Goal: Information Seeking & Learning: Find specific fact

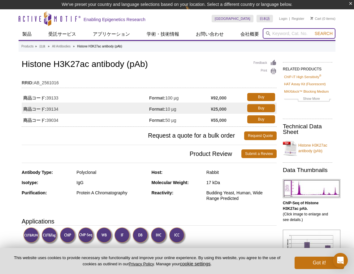
click at [281, 33] on input "search" at bounding box center [299, 33] width 73 height 11
paste input "39387"
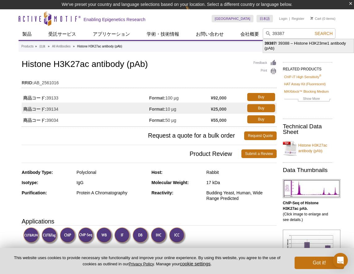
click at [287, 45] on li "39387 / 39388 – Histone H3K23me1 antibody (pAb)" at bounding box center [308, 46] width 91 height 14
type input "39387 / 39388 – Histone H3K23me1 antibody (pAb)"
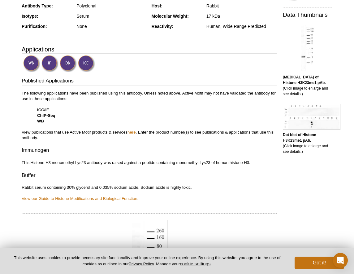
scroll to position [165, 0]
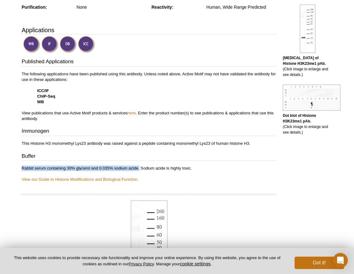
drag, startPoint x: 22, startPoint y: 168, endPoint x: 139, endPoint y: 167, distance: 117.6
click at [139, 167] on p "Rabbit serum containing 30% glycerol and 0.035% sodium azide. Sodium azide is h…" at bounding box center [149, 173] width 255 height 17
copy p "Rabbit serum containing 30% glycerol and 0.035% sodium azide."
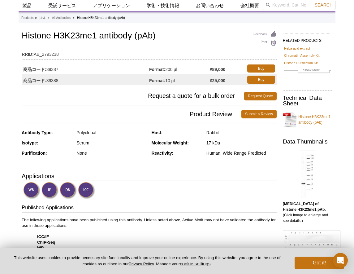
scroll to position [0, 0]
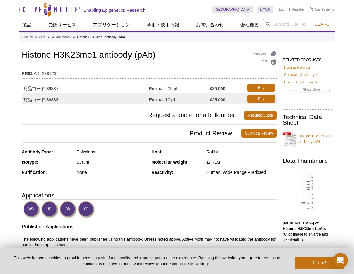
drag, startPoint x: 166, startPoint y: 89, endPoint x: 181, endPoint y: 87, distance: 15.6
click at [181, 87] on td "Format: 200 µl" at bounding box center [179, 87] width 61 height 11
click at [180, 88] on td "Format: 200 µl" at bounding box center [179, 87] width 61 height 11
click at [171, 89] on td "Format: 200 µl" at bounding box center [179, 87] width 61 height 11
drag, startPoint x: 167, startPoint y: 89, endPoint x: 187, endPoint y: 89, distance: 20.1
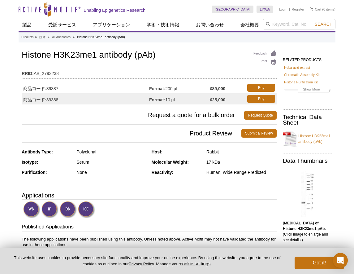
click at [187, 89] on td "Format: 200 µl" at bounding box center [179, 87] width 61 height 11
copy td "200 µl"
click at [289, 23] on input "search" at bounding box center [299, 24] width 73 height 11
paste input "39653"
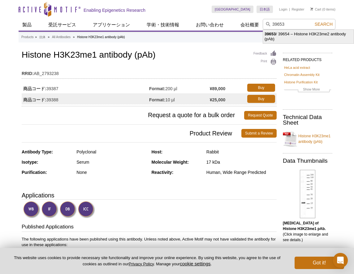
click at [305, 33] on li "39653 / 39654 – Histone H3K23me2 antibody (pAb)" at bounding box center [308, 37] width 91 height 14
type input "39653 / 39654 – Histone H3K23me2 antibody (pAb)"
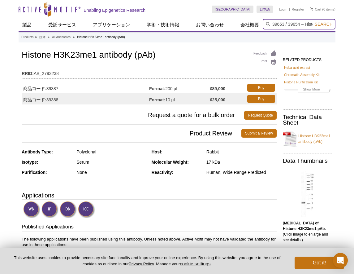
scroll to position [0, 59]
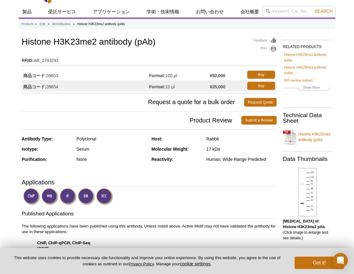
scroll to position [10, 0]
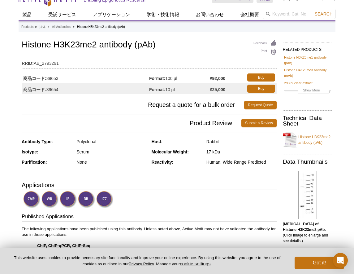
drag, startPoint x: 167, startPoint y: 78, endPoint x: 180, endPoint y: 78, distance: 12.7
click at [180, 78] on td "Format: 100 µl" at bounding box center [179, 77] width 61 height 11
copy td "100 µl"
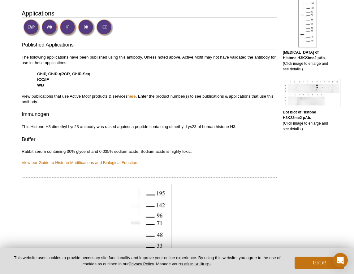
scroll to position [186, 0]
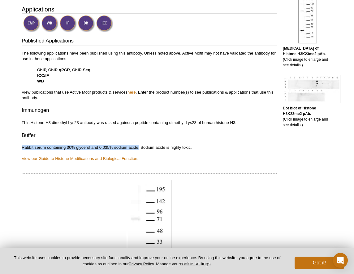
drag, startPoint x: 22, startPoint y: 148, endPoint x: 139, endPoint y: 149, distance: 117.3
click at [139, 149] on p "Rabbit serum containing 30% glycerol and 0.035% sodium azide. Sodium azide is h…" at bounding box center [149, 153] width 255 height 17
copy p "Rabbit serum containing 30% glycerol and 0.035% sodium azide."
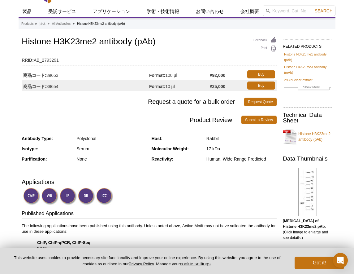
scroll to position [0, 0]
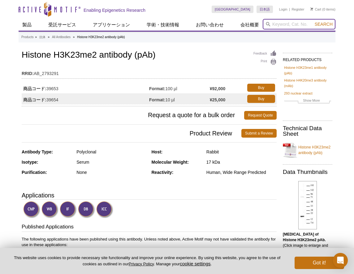
click at [278, 24] on input "search" at bounding box center [299, 24] width 73 height 11
paste input "61499"
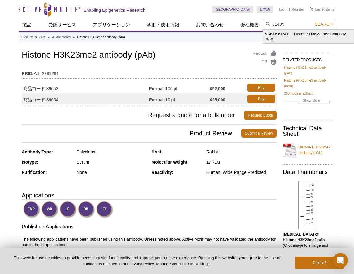
click at [306, 35] on li "61499 / 61500 – Histone H3K23me3 antibody (pAb)" at bounding box center [308, 37] width 91 height 14
type input "61499 / 61500 – Histone H3K23me3 antibody (pAb)"
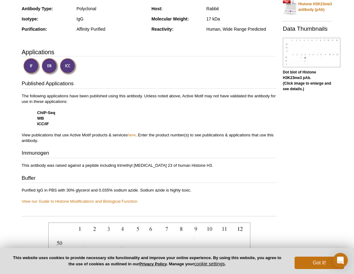
scroll to position [145, 0]
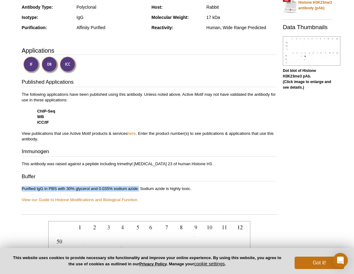
drag, startPoint x: 21, startPoint y: 189, endPoint x: 140, endPoint y: 188, distance: 118.5
click at [140, 188] on div "Feedback Print Histone H3K23me3 antibody (pAb) RRID: AB_2793660 商品コード: 61499 Fo…" at bounding box center [148, 184] width 258 height 560
copy p "Purified IgG in PBS with 30% glycerol and 0.035% sodium azide."
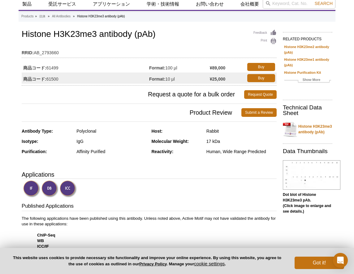
scroll to position [0, 0]
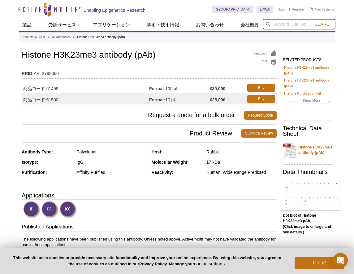
click at [275, 27] on input "search" at bounding box center [299, 24] width 73 height 11
paste input "39385"
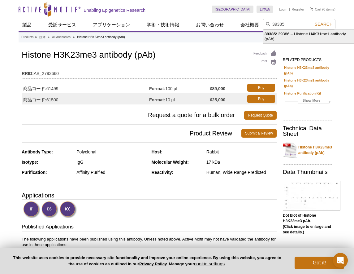
click at [301, 34] on li "39385 / 39386 – Histone H4K31me1 antibody (pAb)" at bounding box center [308, 37] width 91 height 14
type input "39385 / 39386 – Histone H4K31me1 antibody (pAb)"
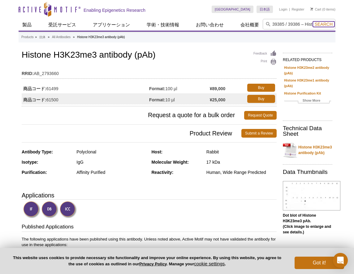
click at [321, 23] on span "Search" at bounding box center [324, 24] width 18 height 5
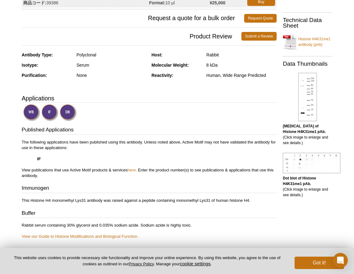
scroll to position [114, 0]
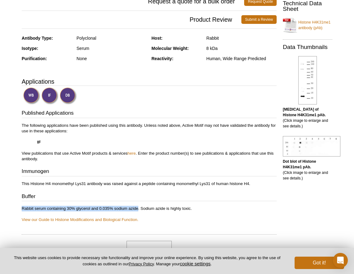
drag, startPoint x: 22, startPoint y: 208, endPoint x: 138, endPoint y: 205, distance: 115.8
click at [138, 205] on div "Published Applications The following applications have been published using thi…" at bounding box center [149, 165] width 255 height 113
copy p "Rabbit serum containing 30% glycerol and 0.035% sodium azide"
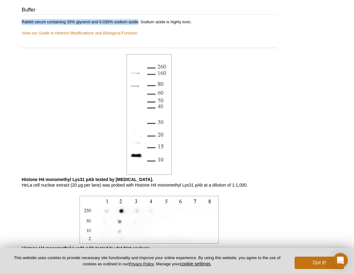
scroll to position [299, 0]
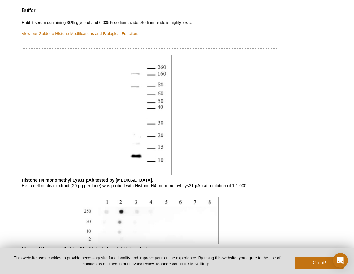
click at [122, 49] on div "Feedback Print Histone H4K31me1 antibody (pAb) RRID: AB_2793237 商品コード: 39385 Fo…" at bounding box center [148, 88] width 258 height 677
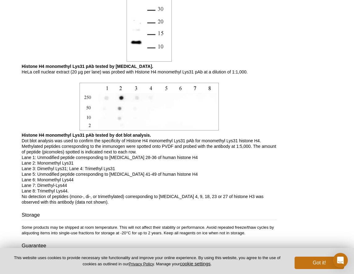
scroll to position [413, 0]
